Goal: Check status: Check status

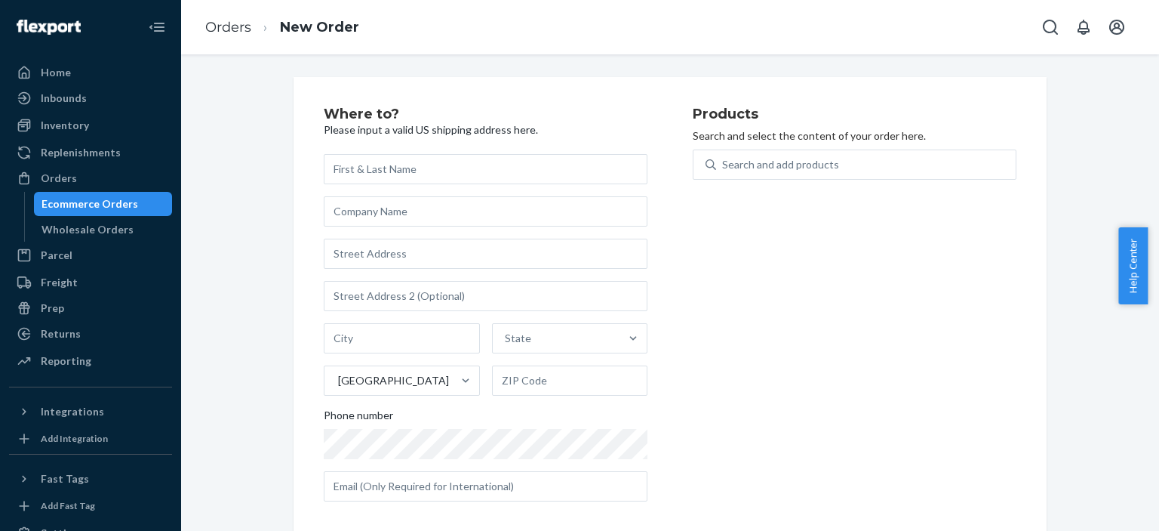
click at [239, 30] on link "Orders" at bounding box center [228, 27] width 46 height 17
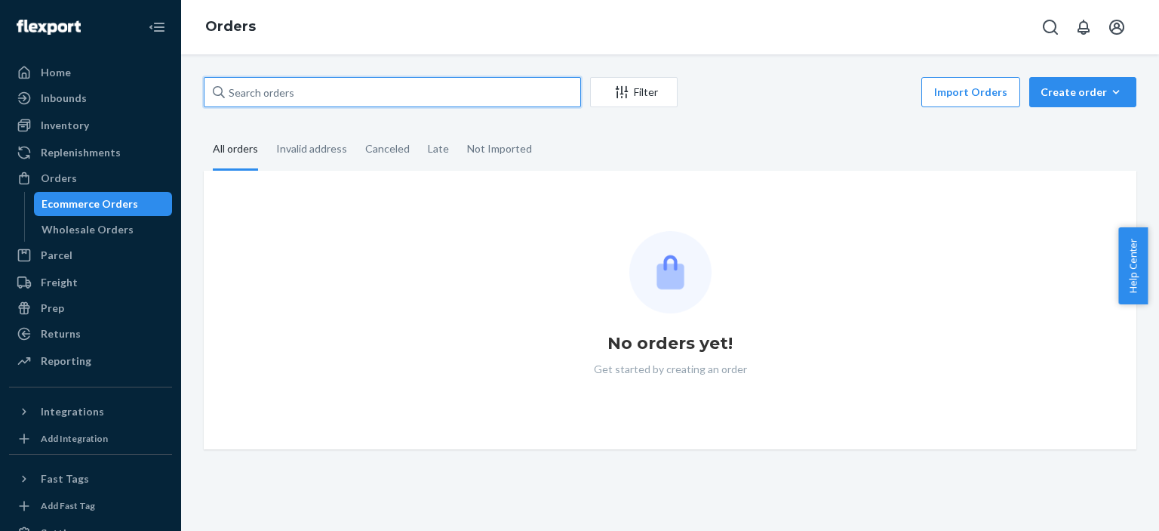
click at [368, 99] on input "text" at bounding box center [392, 92] width 377 height 30
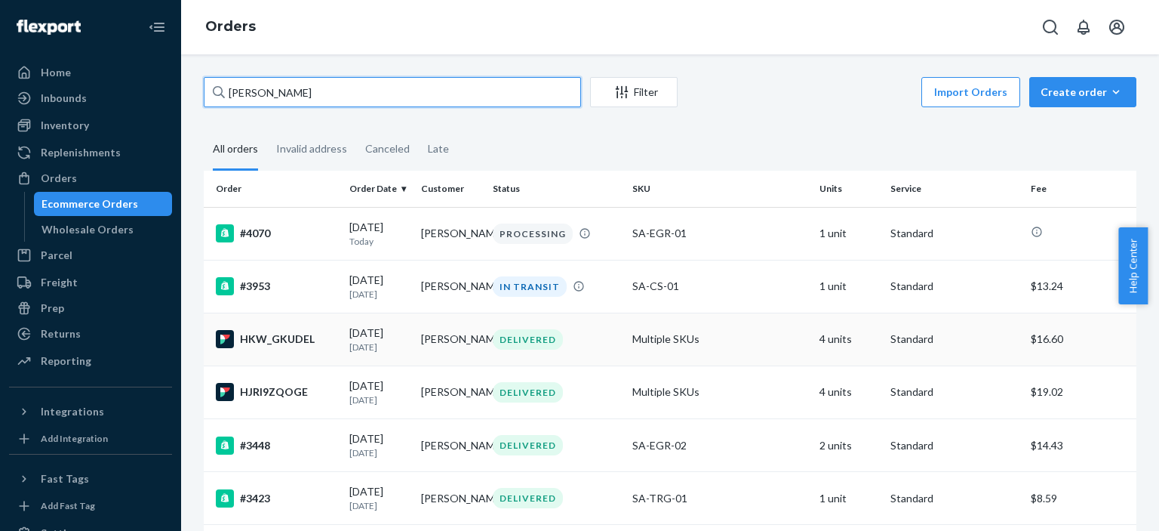
type input "[PERSON_NAME]"
click at [565, 339] on div "DELIVERED" at bounding box center [557, 339] width 134 height 20
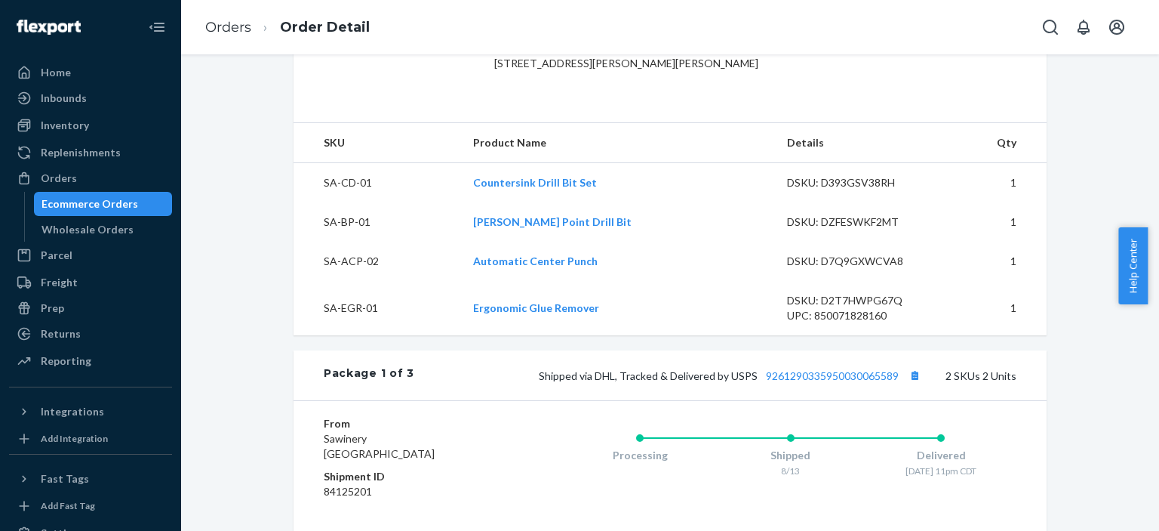
scroll to position [453, 0]
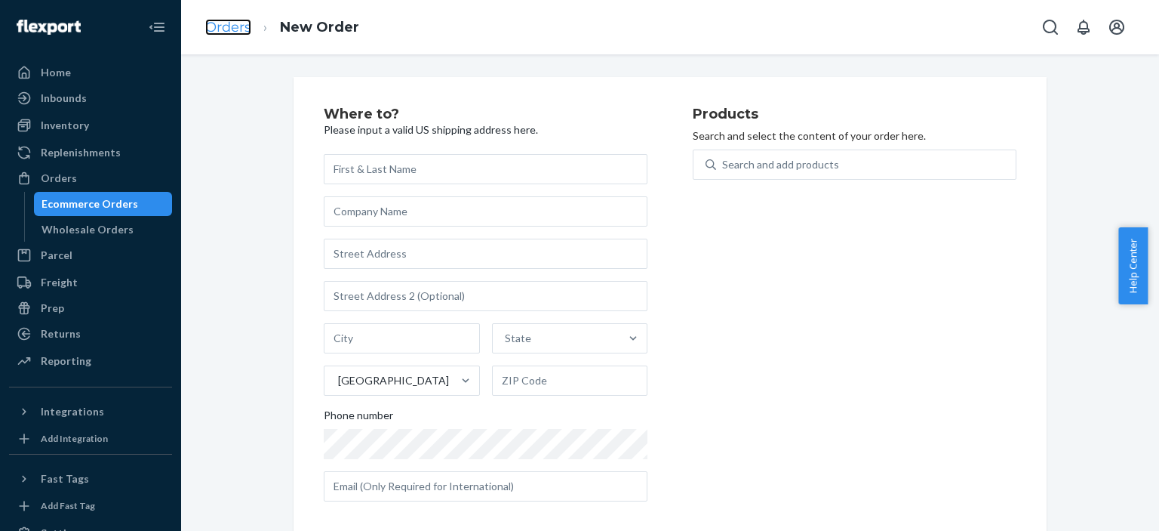
click at [241, 28] on link "Orders" at bounding box center [228, 27] width 46 height 17
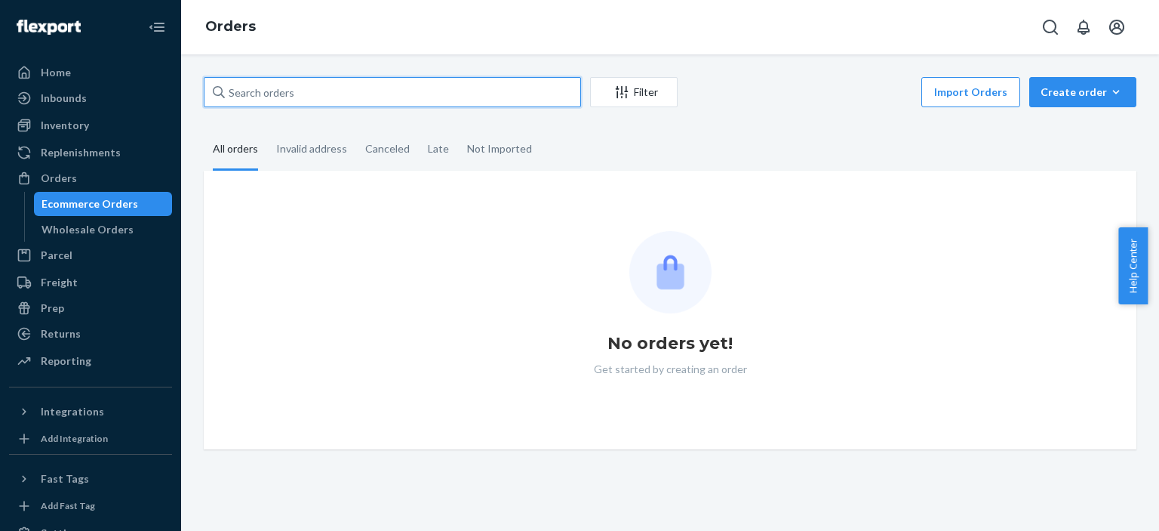
click at [297, 94] on input "text" at bounding box center [392, 92] width 377 height 30
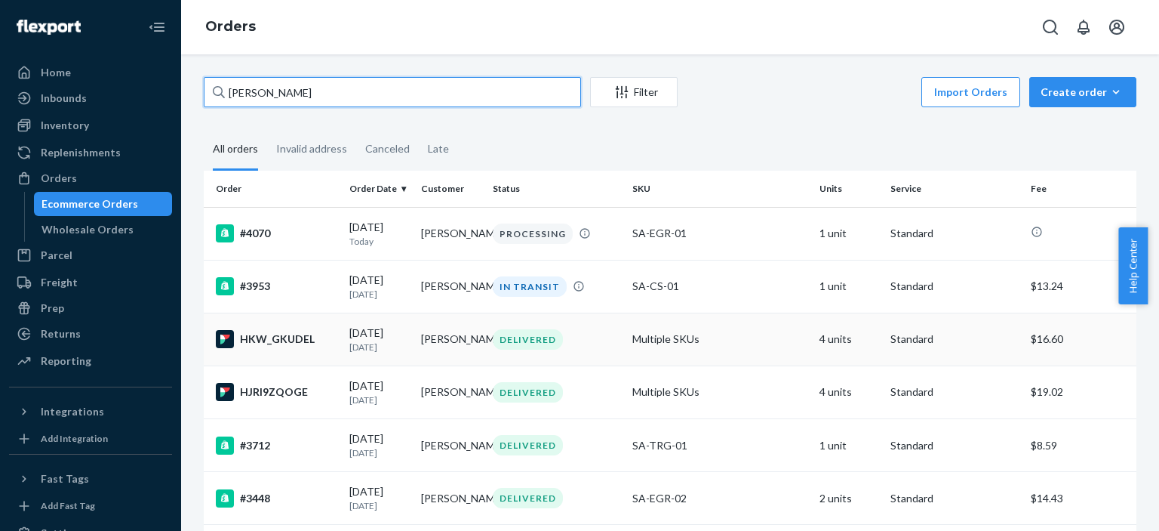
type input "[PERSON_NAME]"
click at [568, 349] on div "DELIVERED" at bounding box center [557, 339] width 134 height 20
